Goal: Task Accomplishment & Management: Manage account settings

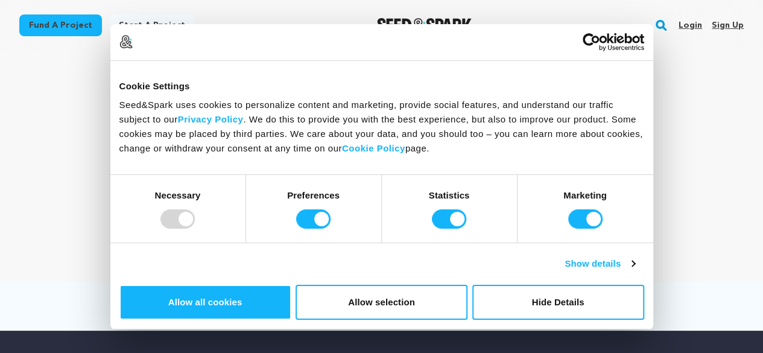
click at [81, 107] on div "Dr. Andrew Dunbar Dallas , Texas Follow" at bounding box center [381, 157] width 724 height 174
click at [731, 25] on link "Sign up" at bounding box center [727, 25] width 32 height 19
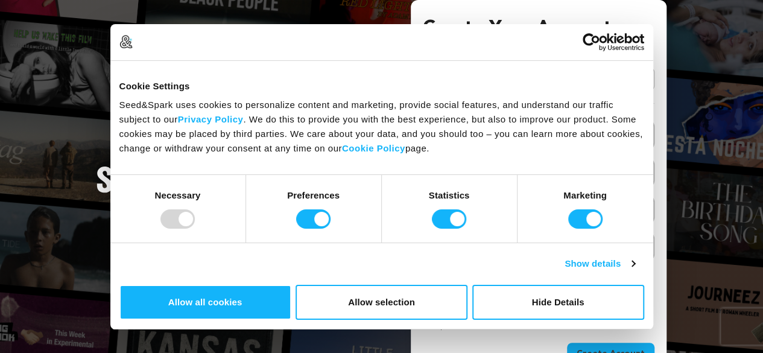
click at [552, 83] on link "Continue with Google" at bounding box center [539, 79] width 232 height 23
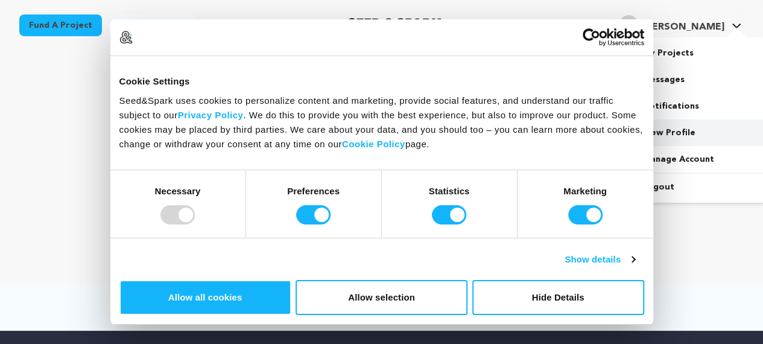
click at [649, 131] on link "View Profile" at bounding box center [699, 132] width 135 height 27
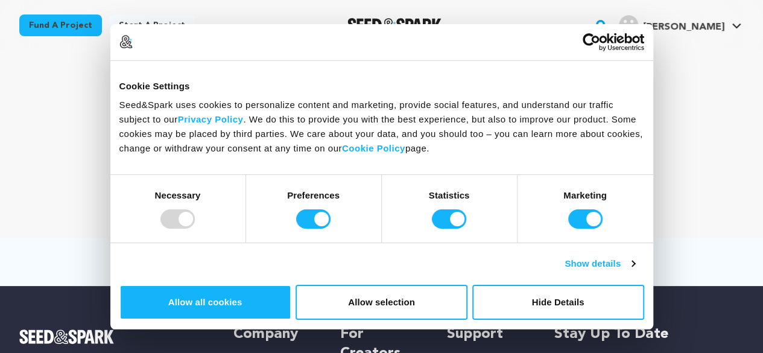
scroll to position [48, 0]
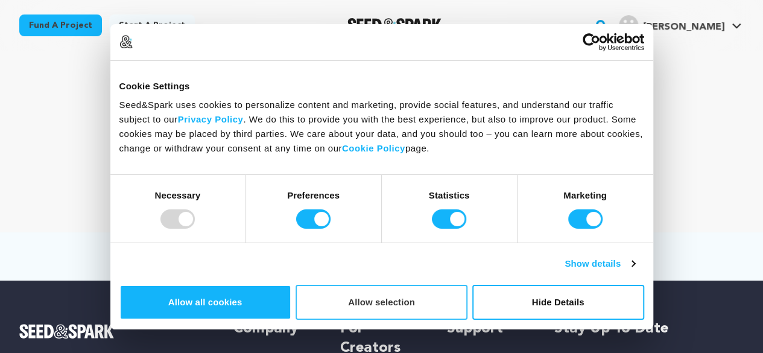
click at [467, 285] on button "Allow selection" at bounding box center [381, 302] width 172 height 35
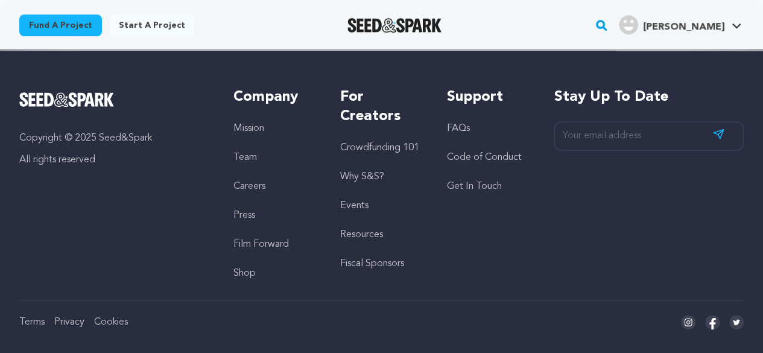
scroll to position [0, 0]
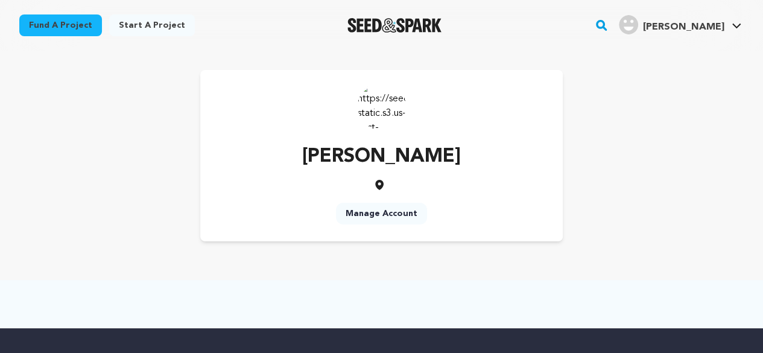
click at [366, 107] on img at bounding box center [382, 106] width 48 height 48
drag, startPoint x: 374, startPoint y: 164, endPoint x: 377, endPoint y: 208, distance: 44.2
click at [377, 208] on div "malapati gowthami Manage Account" at bounding box center [381, 155] width 362 height 171
click at [379, 210] on link "Manage Account" at bounding box center [381, 214] width 91 height 22
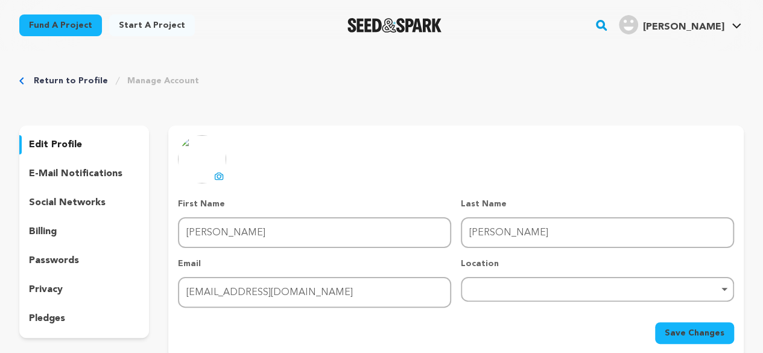
click at [128, 25] on link "Start a project" at bounding box center [152, 25] width 86 height 22
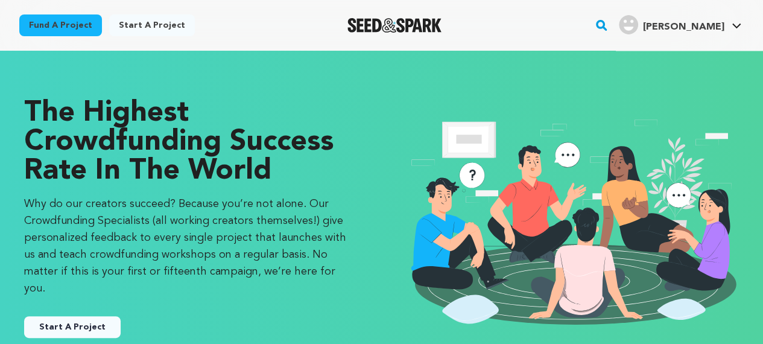
click at [63, 316] on button "Start A Project" at bounding box center [72, 327] width 96 height 22
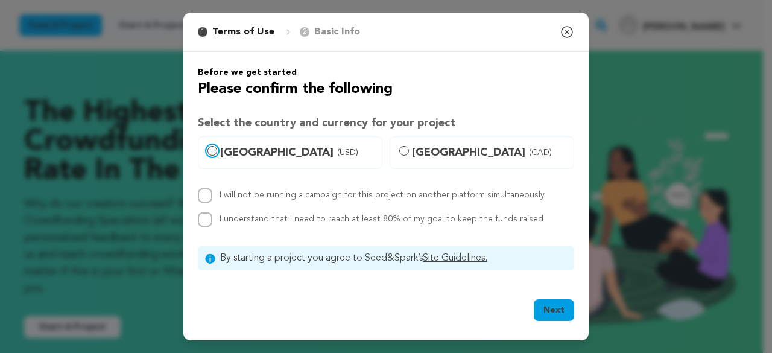
click at [211, 151] on input "United States (USD)" at bounding box center [212, 151] width 10 height 10
radio input "true"
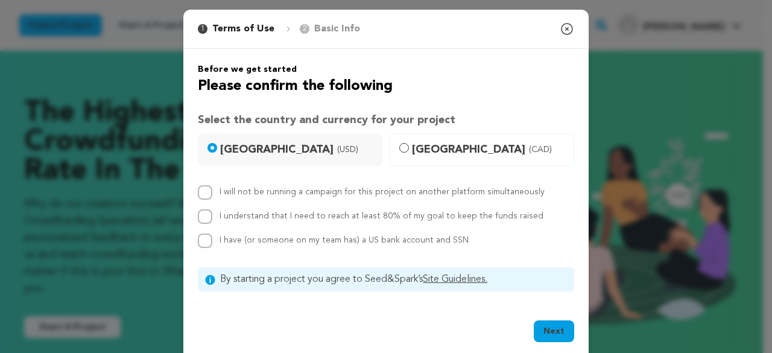
click at [564, 26] on icon "button" at bounding box center [566, 29] width 14 height 14
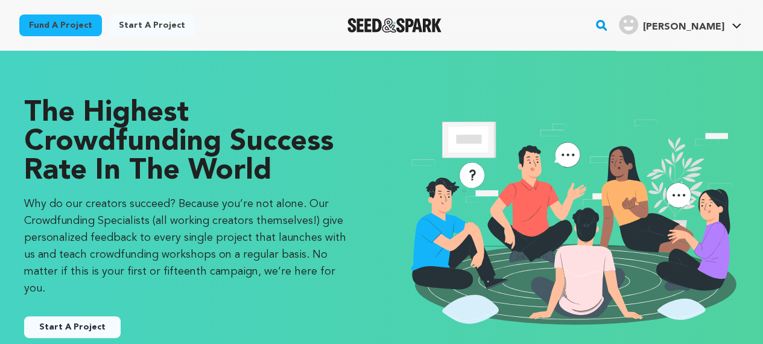
click at [667, 0] on div at bounding box center [666, 5] width 193 height 10
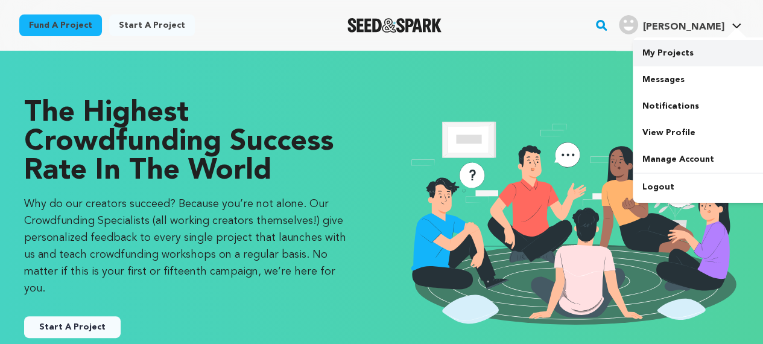
click at [685, 53] on link "My Projects" at bounding box center [699, 53] width 135 height 27
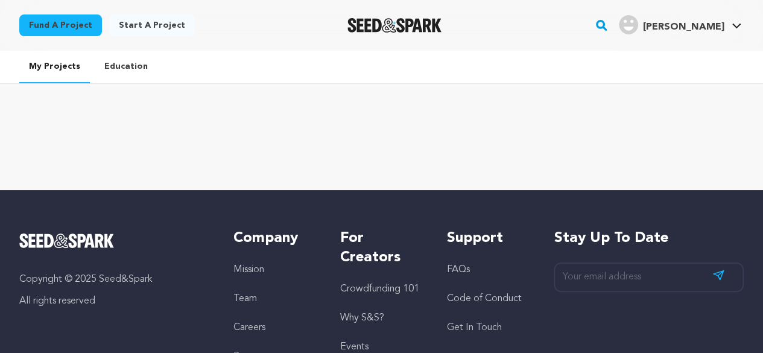
click at [117, 64] on link "Education" at bounding box center [126, 66] width 63 height 31
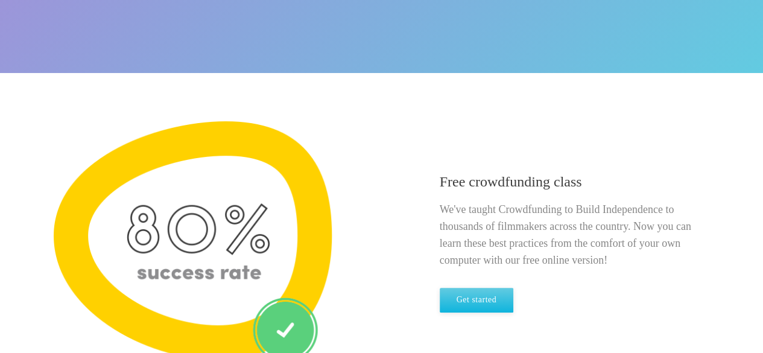
scroll to position [321, 0]
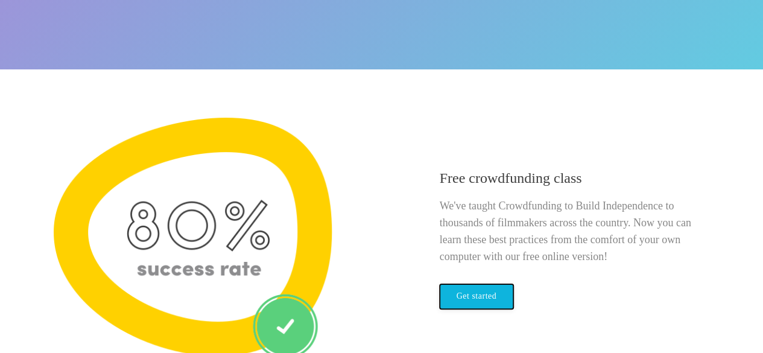
click at [485, 302] on link "Get started" at bounding box center [476, 296] width 74 height 25
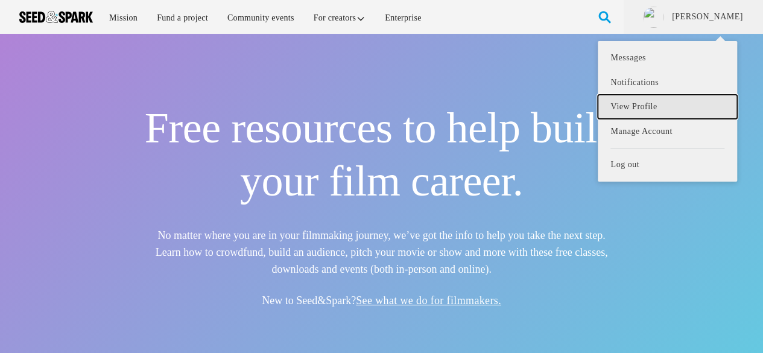
click at [643, 104] on link "View Profile" at bounding box center [666, 107] width 139 height 25
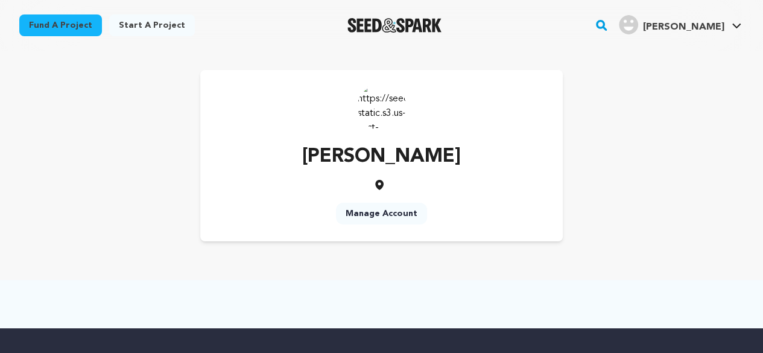
click at [377, 186] on icon at bounding box center [379, 185] width 8 height 10
click at [389, 215] on link "Manage Account" at bounding box center [381, 214] width 91 height 22
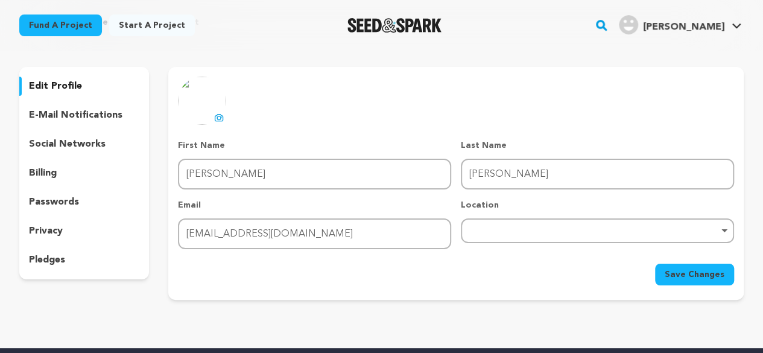
scroll to position [61, 0]
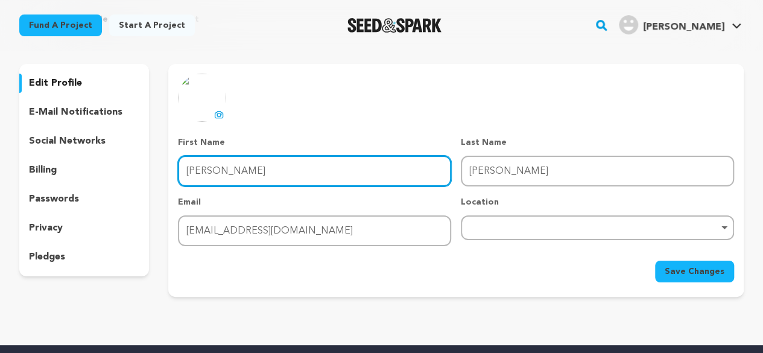
click at [215, 176] on input "[PERSON_NAME]" at bounding box center [314, 171] width 273 height 31
click at [481, 220] on div "Remove item" at bounding box center [597, 227] width 273 height 25
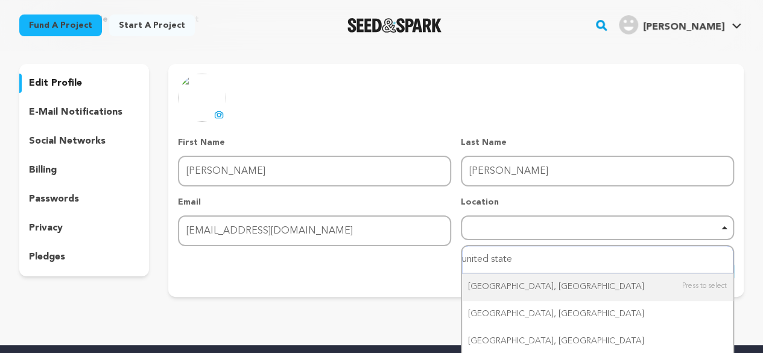
type input "united states"
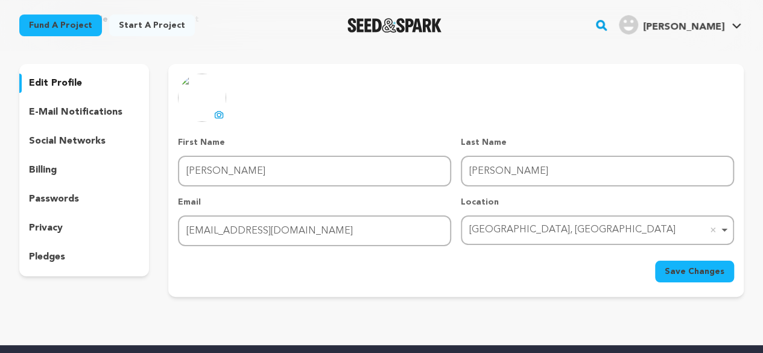
click at [698, 273] on span "Save Changes" at bounding box center [694, 271] width 60 height 12
click at [565, 225] on div "Unitedville‎, Belize Remove item" at bounding box center [593, 229] width 249 height 17
click at [693, 22] on span "[PERSON_NAME]" at bounding box center [683, 27] width 81 height 10
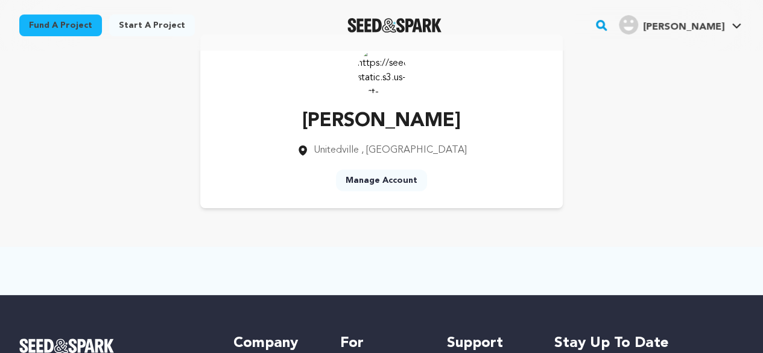
scroll to position [40, 0]
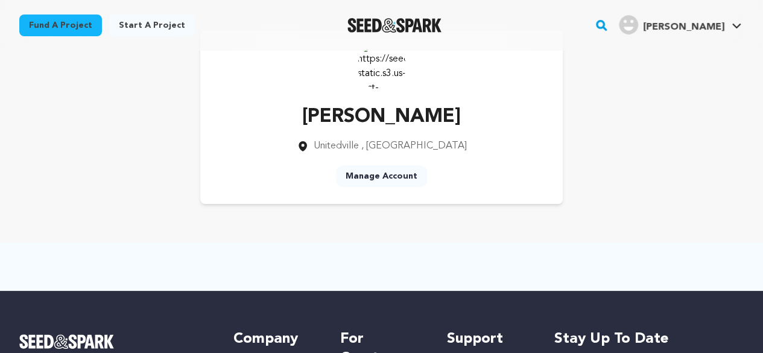
click at [309, 146] on icon at bounding box center [303, 146] width 12 height 12
click at [358, 146] on span "Unitedville‎" at bounding box center [335, 146] width 45 height 10
click at [389, 66] on img at bounding box center [382, 66] width 48 height 48
click at [377, 75] on img at bounding box center [382, 66] width 48 height 48
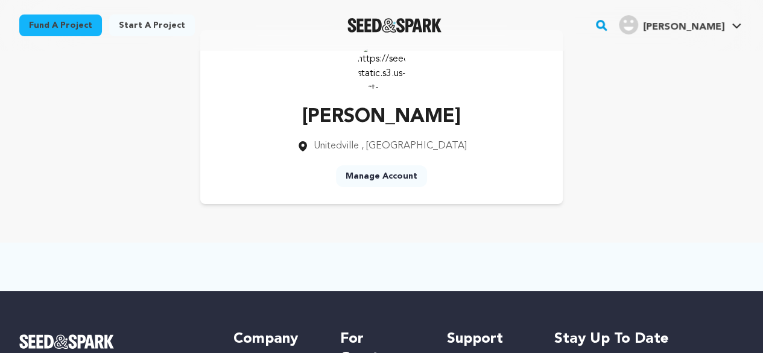
click at [377, 75] on img at bounding box center [382, 66] width 48 height 48
click at [380, 177] on link "Manage Account" at bounding box center [381, 176] width 91 height 22
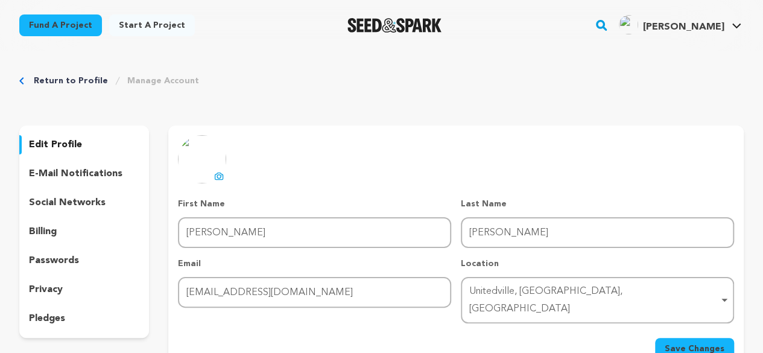
scroll to position [89, 0]
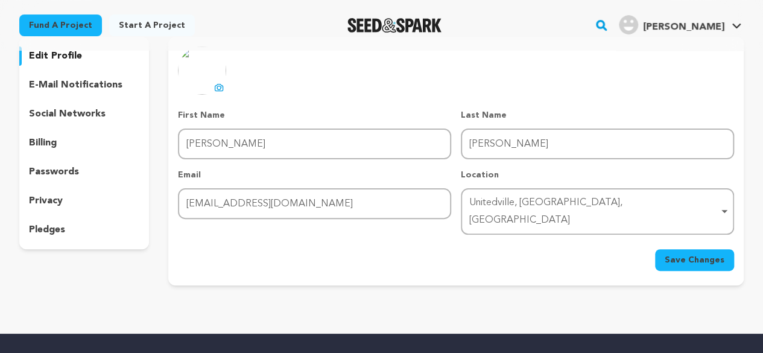
click at [613, 202] on div "Unitedville‎, [GEOGRAPHIC_DATA], [GEOGRAPHIC_DATA] Remove item" at bounding box center [593, 211] width 249 height 35
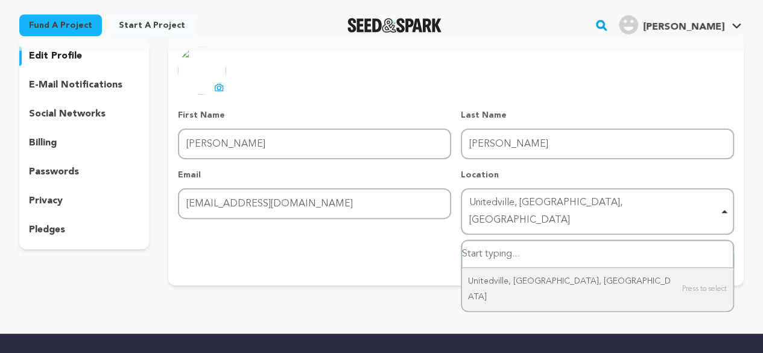
click at [613, 202] on div "Unitedville‎, [GEOGRAPHIC_DATA], [GEOGRAPHIC_DATA] Remove item" at bounding box center [593, 211] width 249 height 35
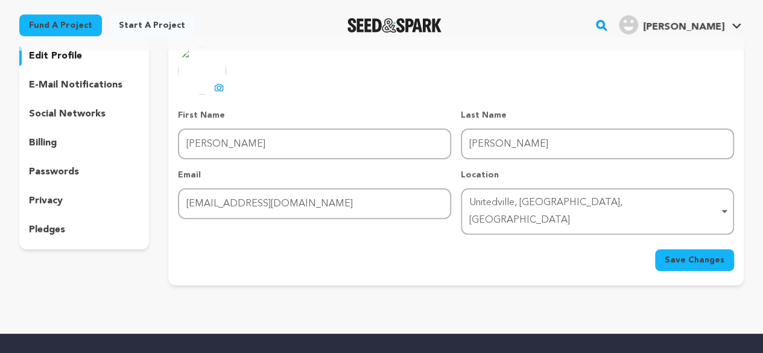
click at [684, 254] on span "Save Changes" at bounding box center [694, 260] width 60 height 12
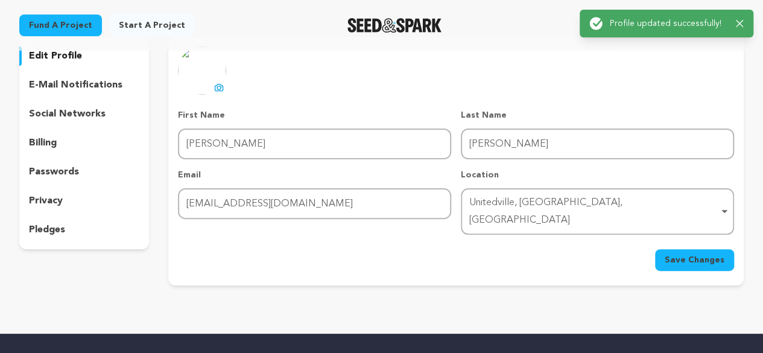
click at [721, 192] on div "Unitedville‎, [GEOGRAPHIC_DATA], [GEOGRAPHIC_DATA] Remove item" at bounding box center [597, 212] width 261 height 40
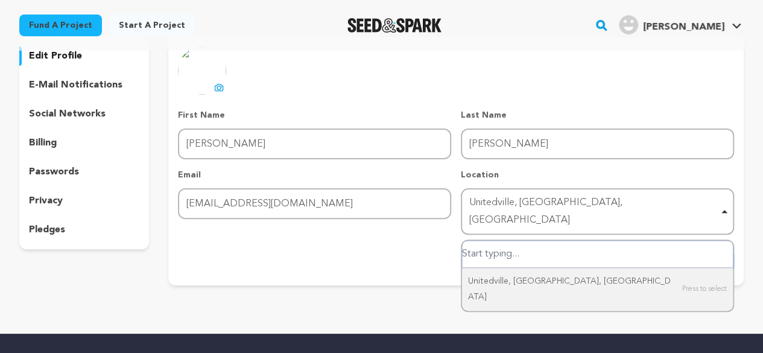
click at [608, 196] on div "Unitedville‎, [GEOGRAPHIC_DATA], [GEOGRAPHIC_DATA] Remove item" at bounding box center [593, 211] width 249 height 35
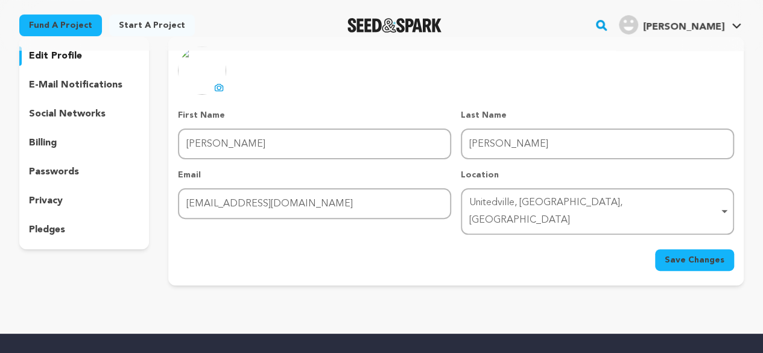
click at [674, 254] on span "Save Changes" at bounding box center [694, 260] width 60 height 12
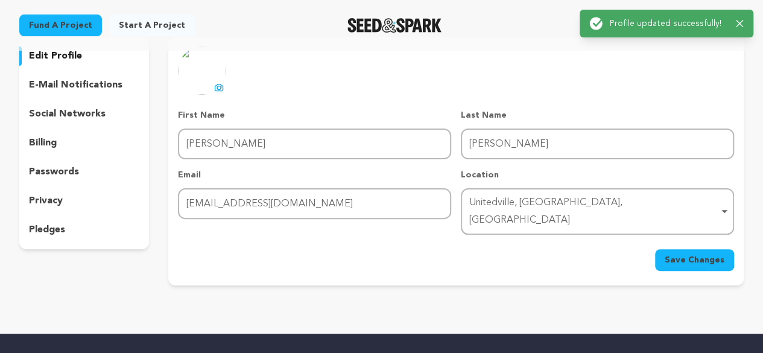
click at [738, 22] on icon "button" at bounding box center [739, 23] width 7 height 7
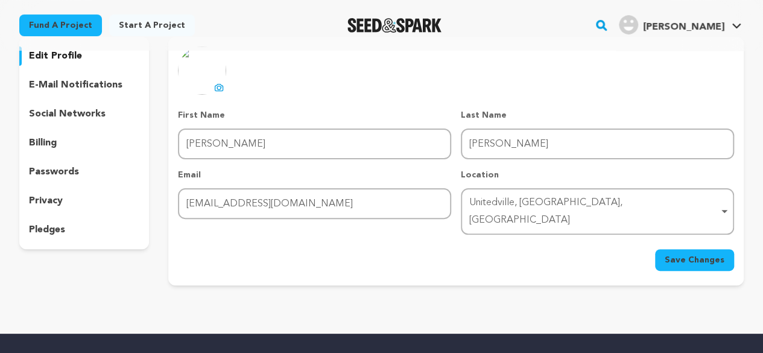
click at [531, 204] on div "Unitedville‎, [GEOGRAPHIC_DATA], [GEOGRAPHIC_DATA] Remove item" at bounding box center [593, 211] width 249 height 35
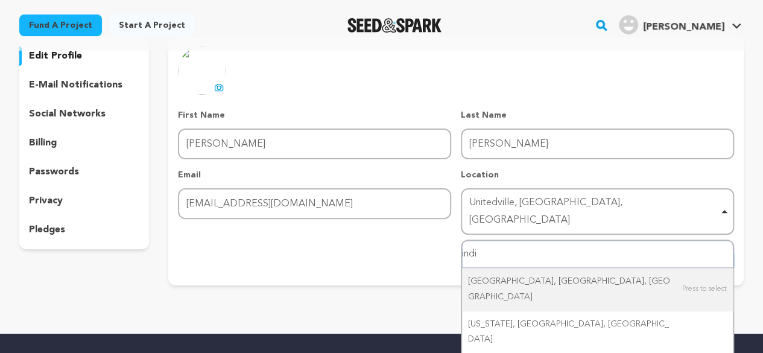
type input "india"
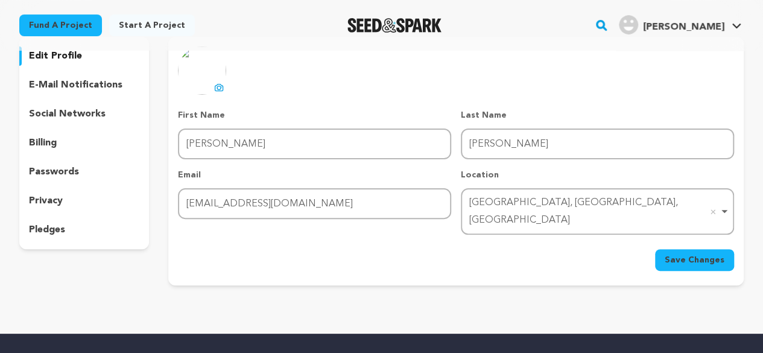
click at [563, 200] on div "[GEOGRAPHIC_DATA], [GEOGRAPHIC_DATA], [GEOGRAPHIC_DATA] Remove item" at bounding box center [593, 211] width 249 height 35
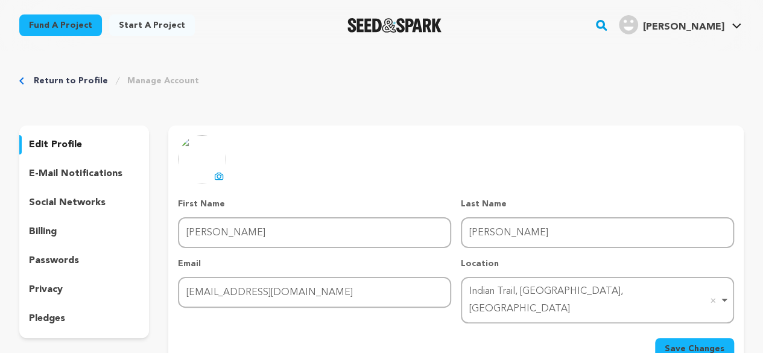
scroll to position [0, 0]
click at [693, 341] on button "Save Changes" at bounding box center [694, 349] width 79 height 22
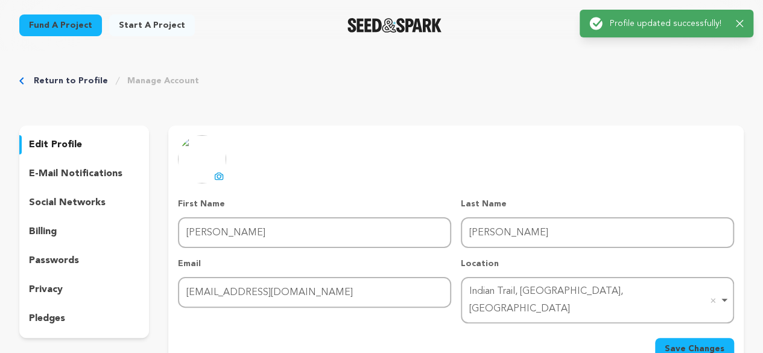
click at [694, 21] on p "Profile updated successfully!" at bounding box center [668, 23] width 116 height 12
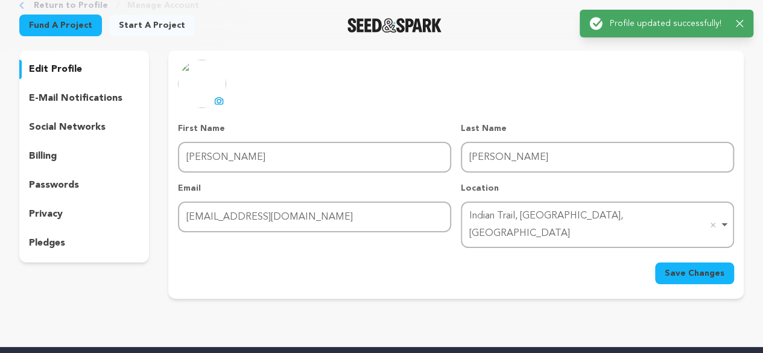
scroll to position [76, 0]
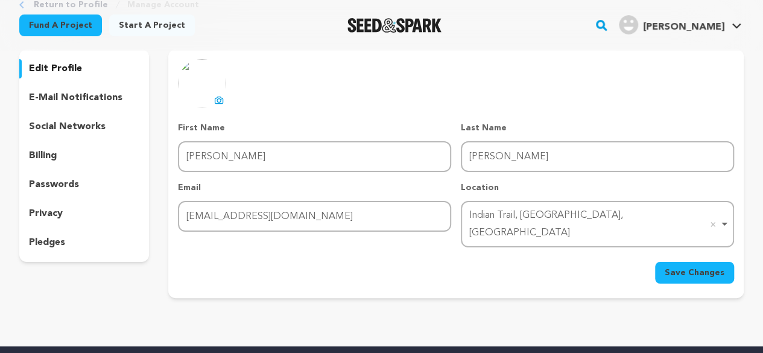
click at [43, 233] on div "pledges" at bounding box center [84, 242] width 130 height 19
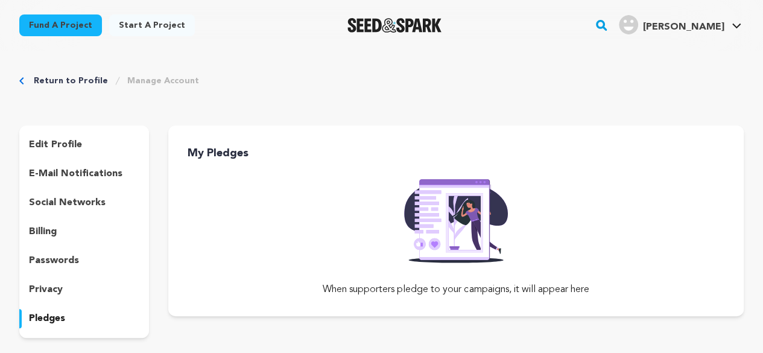
click at [438, 218] on img at bounding box center [455, 217] width 123 height 92
click at [482, 233] on img at bounding box center [455, 217] width 123 height 92
click at [51, 286] on p "privacy" at bounding box center [46, 289] width 34 height 14
